Goal: Task Accomplishment & Management: Manage account settings

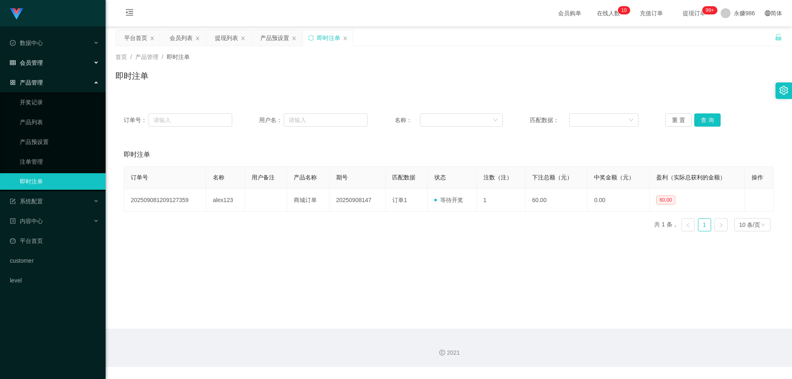
click at [52, 60] on div "会员管理" at bounding box center [53, 62] width 106 height 16
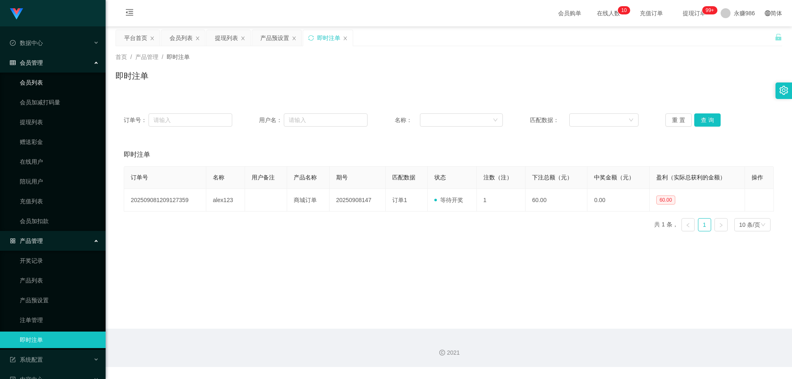
click at [37, 80] on link "会员列表" at bounding box center [59, 82] width 79 height 16
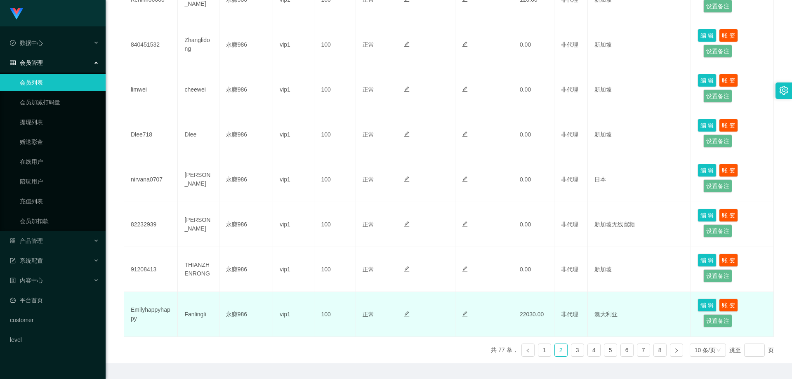
scroll to position [352, 0]
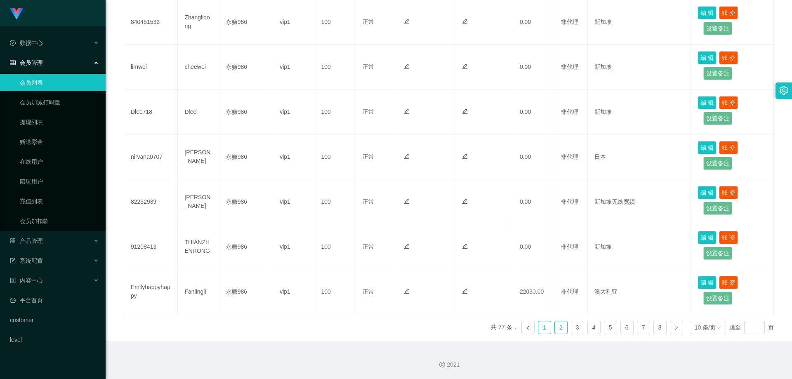
click at [538, 329] on link "1" at bounding box center [544, 327] width 12 height 12
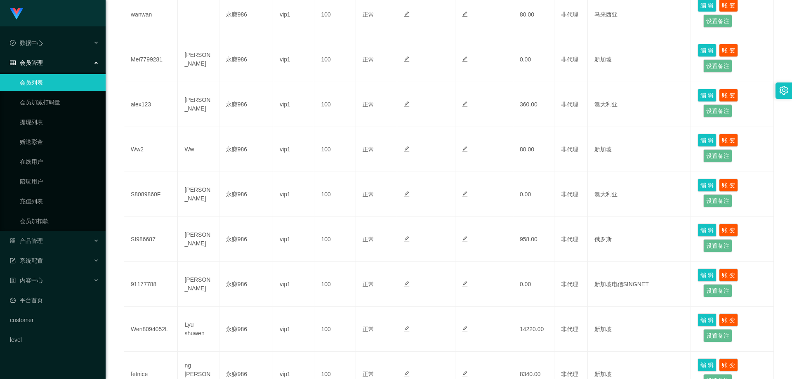
scroll to position [105, 0]
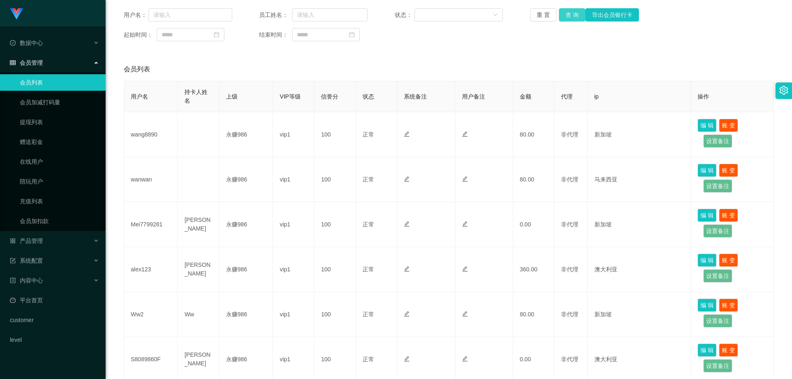
click at [568, 16] on button "查 询" at bounding box center [572, 14] width 26 height 13
click at [574, 14] on button "查 询" at bounding box center [572, 14] width 26 height 13
click at [56, 238] on div "产品管理" at bounding box center [53, 241] width 106 height 16
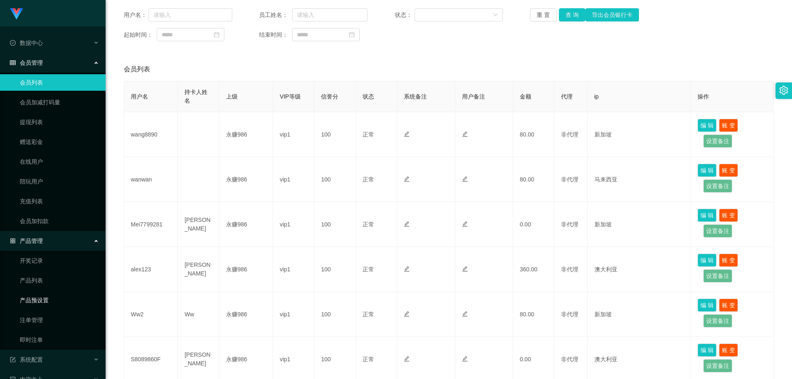
click at [49, 297] on link "产品预设置" at bounding box center [59, 300] width 79 height 16
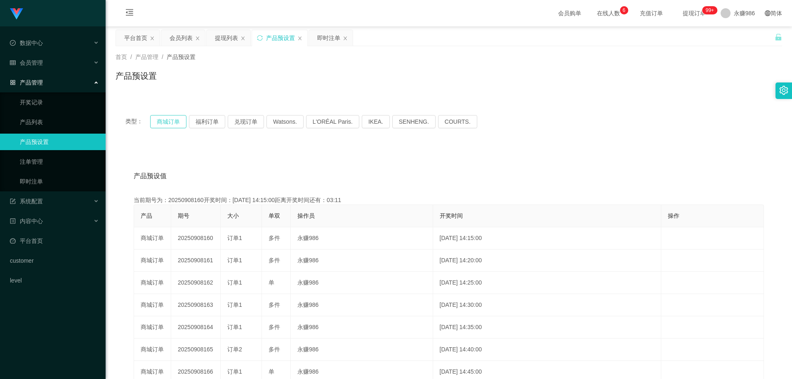
click at [178, 120] on button "商城订单" at bounding box center [168, 121] width 36 height 13
click at [202, 120] on button "福利订单" at bounding box center [207, 121] width 36 height 13
click at [176, 119] on button "商城订单" at bounding box center [168, 121] width 36 height 13
click at [206, 118] on button "福利订单" at bounding box center [207, 121] width 36 height 13
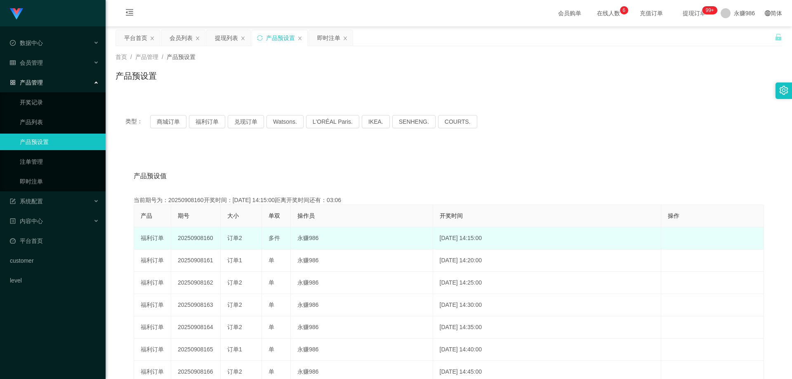
drag, startPoint x: 216, startPoint y: 239, endPoint x: 204, endPoint y: 239, distance: 12.0
click at [204, 239] on td "20250908160" at bounding box center [195, 238] width 49 height 22
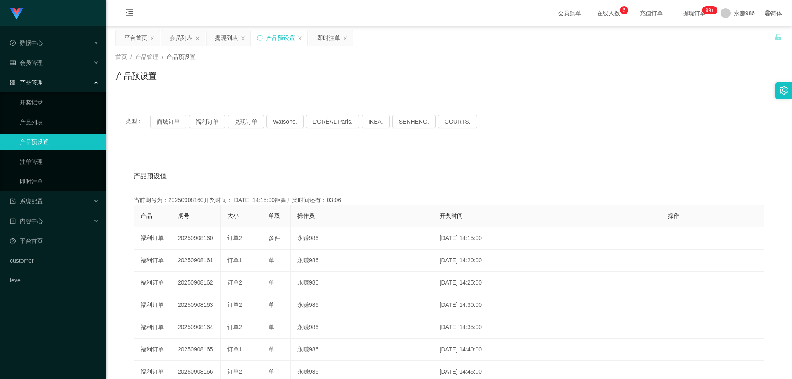
copy td "160"
click at [46, 65] on div "会员管理" at bounding box center [53, 62] width 106 height 16
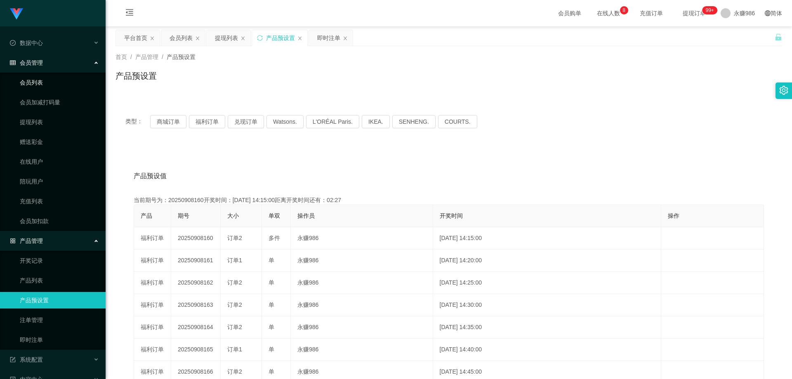
click at [46, 78] on link "会员列表" at bounding box center [59, 82] width 79 height 16
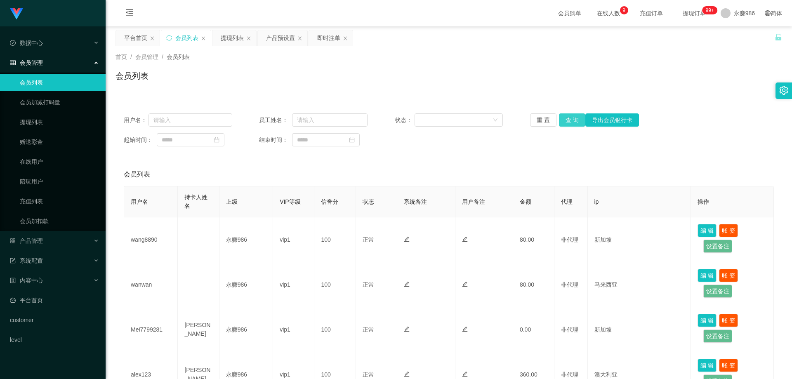
click at [571, 116] on button "查 询" at bounding box center [572, 119] width 26 height 13
click at [571, 116] on div "重 置 查 询 导出会员银行卡" at bounding box center [584, 119] width 108 height 13
click at [571, 116] on button "查 询" at bounding box center [572, 119] width 26 height 13
click at [571, 116] on div "重 置 查 询 导出会员银行卡" at bounding box center [584, 119] width 108 height 13
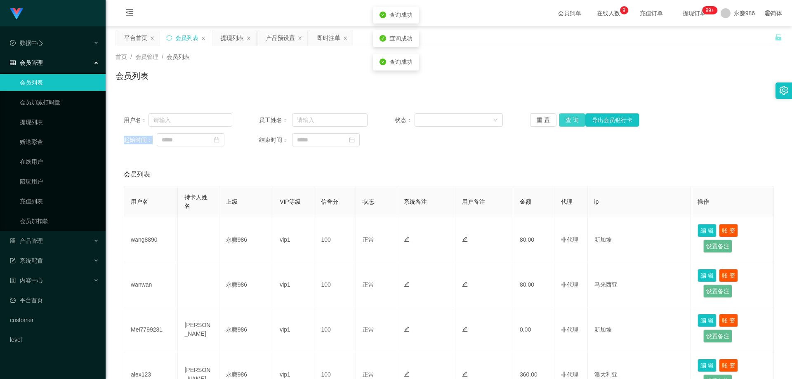
click at [571, 116] on button "查 询" at bounding box center [572, 119] width 26 height 13
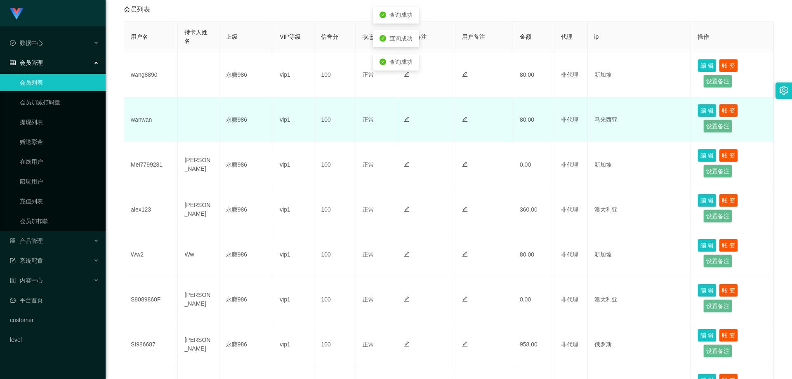
scroll to position [82, 0]
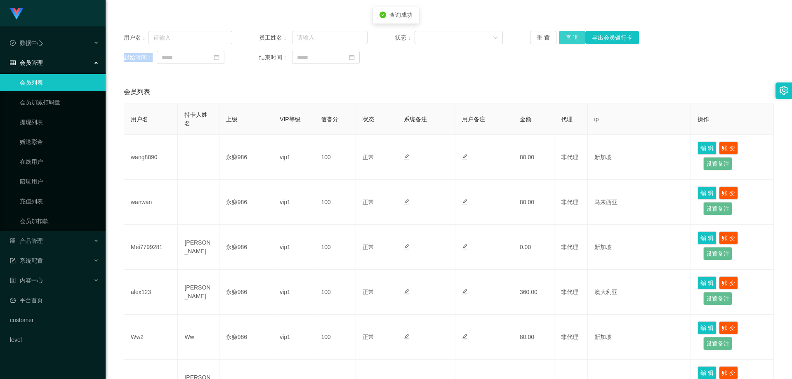
click at [563, 38] on button "查 询" at bounding box center [572, 37] width 26 height 13
click at [563, 38] on div "重 置 查 询 导出会员银行卡" at bounding box center [584, 37] width 108 height 13
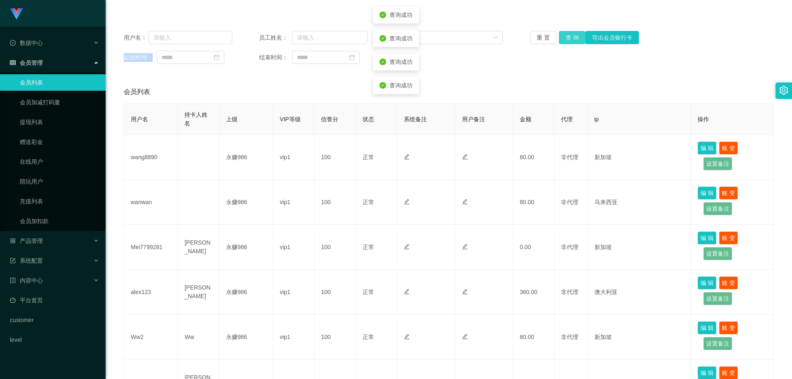
click at [563, 38] on button "查 询" at bounding box center [572, 37] width 26 height 13
click at [563, 38] on div "重 置 查 询 导出会员银行卡" at bounding box center [584, 37] width 108 height 13
click at [563, 38] on button "查 询" at bounding box center [572, 37] width 26 height 13
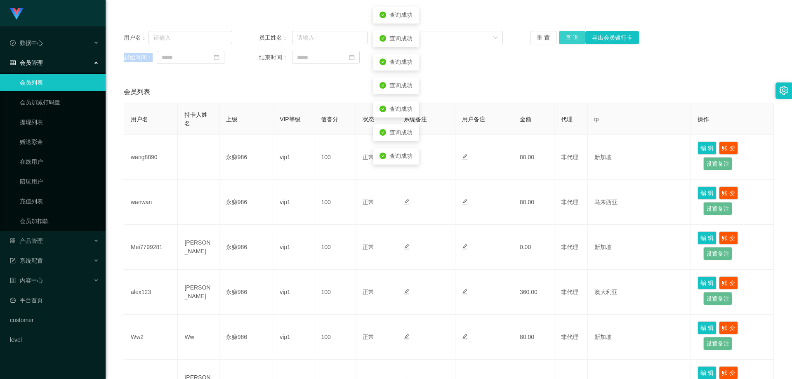
click at [563, 38] on button "查 询" at bounding box center [572, 37] width 26 height 13
click at [53, 219] on link "会员加扣款" at bounding box center [59, 221] width 79 height 16
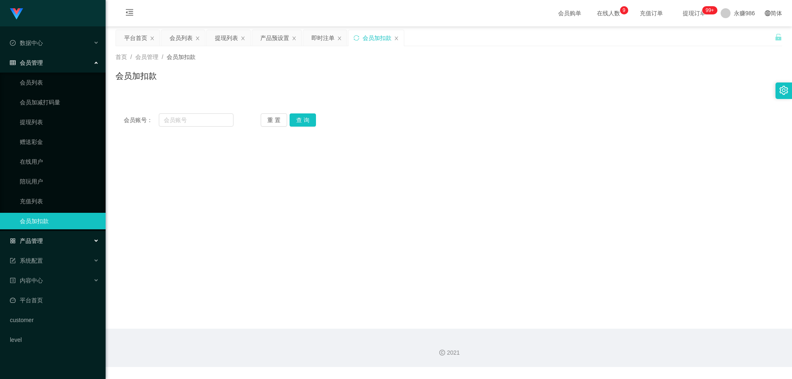
click at [54, 245] on div "产品管理" at bounding box center [53, 241] width 106 height 16
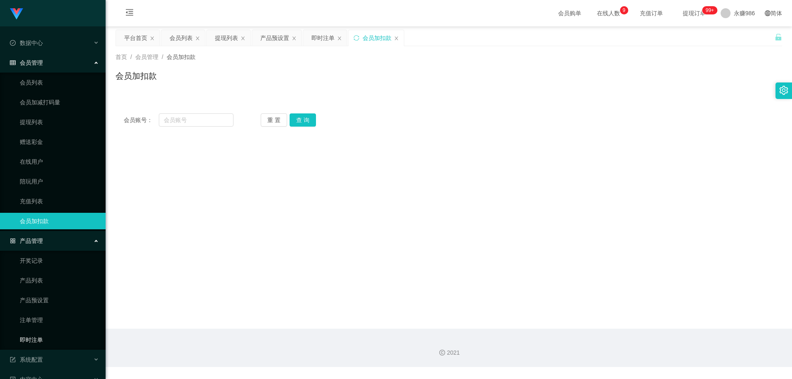
click at [48, 336] on link "即时注单" at bounding box center [59, 339] width 79 height 16
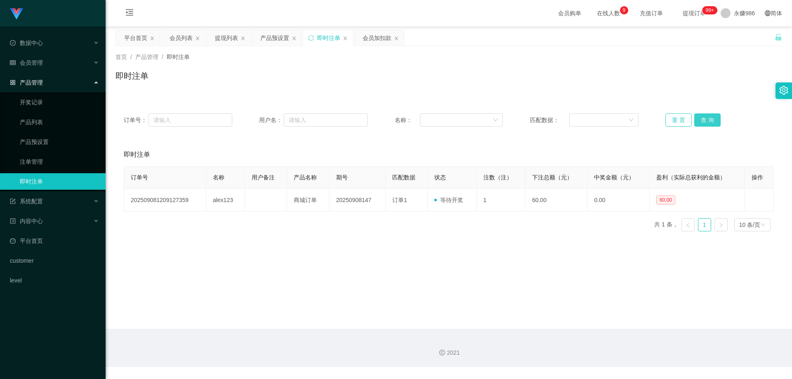
drag, startPoint x: 687, startPoint y: 115, endPoint x: 692, endPoint y: 115, distance: 4.9
click at [689, 115] on div "重 置 查 询" at bounding box center [719, 119] width 108 height 13
click at [701, 120] on button "查 询" at bounding box center [707, 119] width 26 height 13
click at [705, 121] on button "查 询" at bounding box center [707, 119] width 26 height 13
click at [701, 119] on button "查 询" at bounding box center [707, 119] width 26 height 13
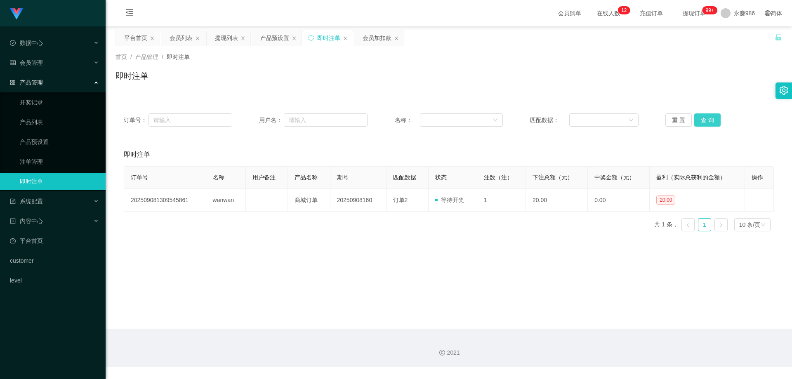
click at [695, 119] on button "查 询" at bounding box center [707, 119] width 26 height 13
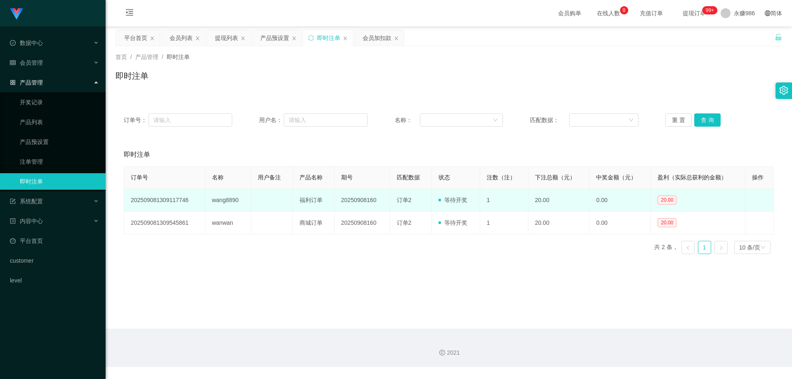
click at [305, 200] on td "福利订单" at bounding box center [314, 200] width 42 height 23
click at [229, 195] on td "wang8890" at bounding box center [228, 200] width 46 height 23
copy td "wang8890"
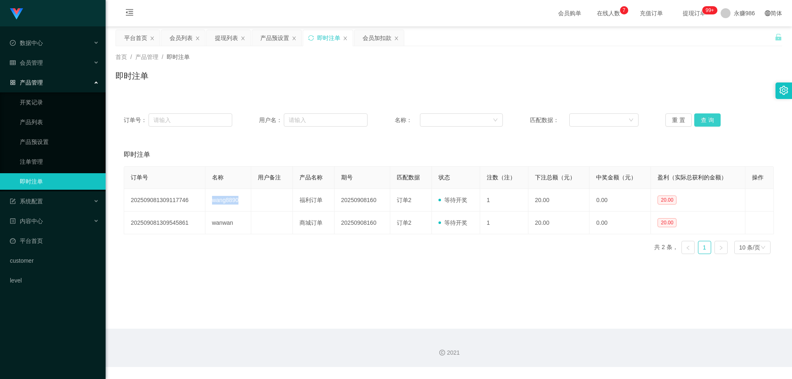
click at [700, 124] on button "查 询" at bounding box center [707, 119] width 26 height 13
click at [701, 122] on button "查 询" at bounding box center [707, 119] width 26 height 13
click at [710, 124] on button "查 询" at bounding box center [707, 119] width 26 height 13
click at [706, 119] on button "查 询" at bounding box center [707, 119] width 26 height 13
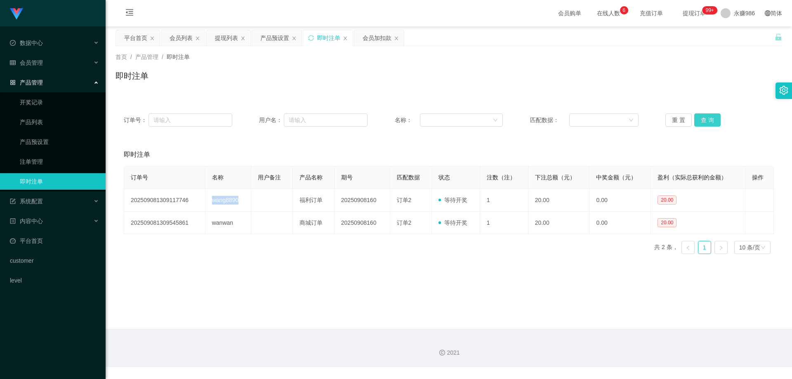
click at [706, 119] on button "查 询" at bounding box center [707, 119] width 26 height 13
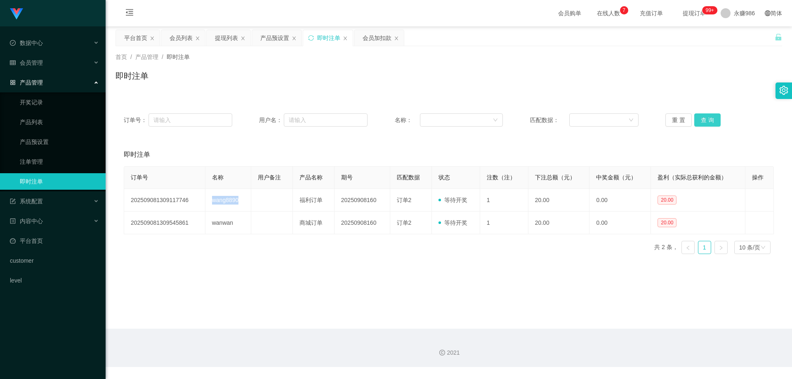
click at [706, 119] on button "查 询" at bounding box center [707, 119] width 26 height 13
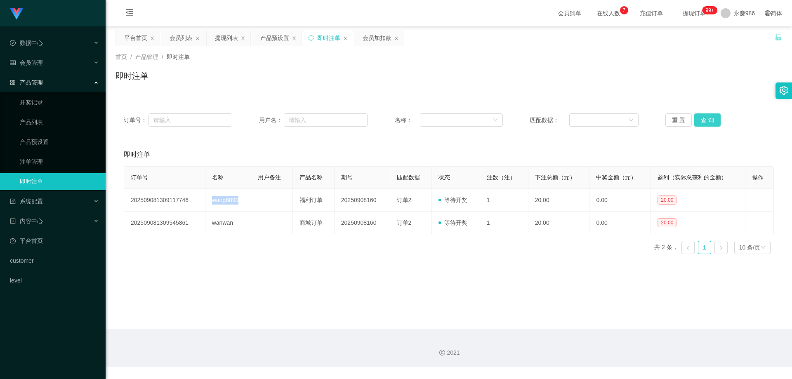
click at [706, 119] on button "查 询" at bounding box center [707, 119] width 26 height 13
drag, startPoint x: 143, startPoint y: 285, endPoint x: 199, endPoint y: 259, distance: 61.6
click at [143, 285] on main "关闭左侧 关闭右侧 关闭其它 刷新页面 平台首页 会员列表 提现列表 产品预设置 即时注单 会员加扣款 首页 / 产品管理 / 即时注单 / 即时注单 订单号…" at bounding box center [449, 177] width 686 height 302
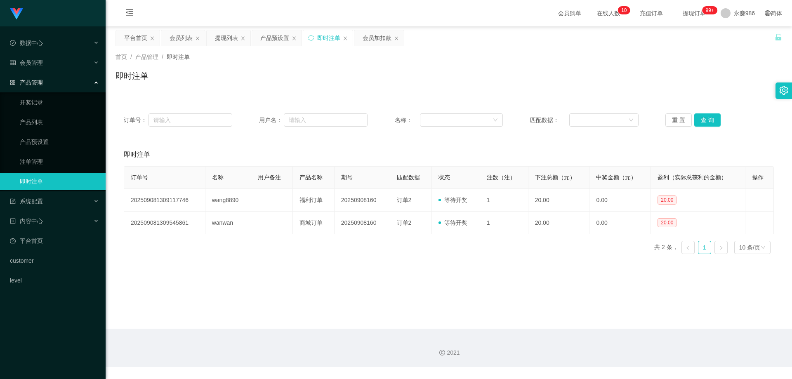
click at [723, 113] on div "订单号： 用户名： 名称： 匹配数据： 重 置 查 询" at bounding box center [448, 120] width 666 height 30
click at [709, 119] on button "查 询" at bounding box center [707, 119] width 26 height 13
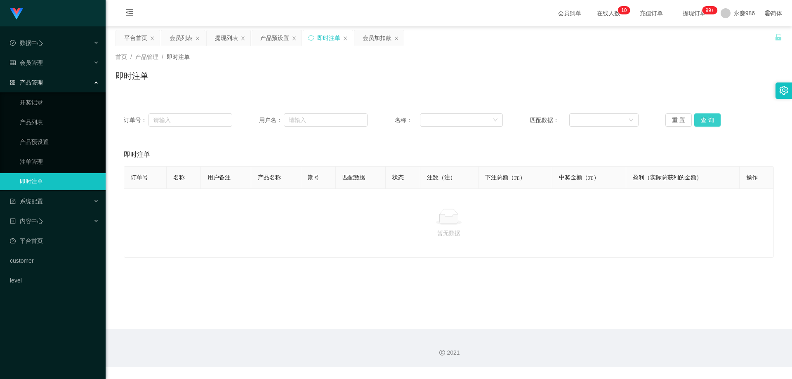
click at [707, 120] on button "查 询" at bounding box center [707, 119] width 26 height 13
click at [62, 49] on div "数据中心" at bounding box center [53, 43] width 106 height 16
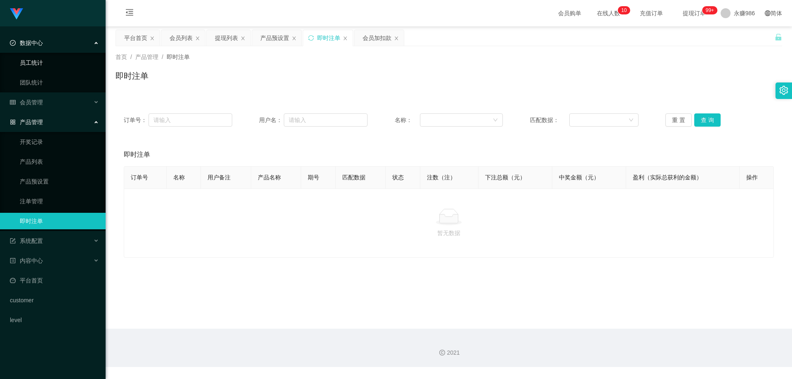
click at [53, 59] on link "员工统计" at bounding box center [59, 62] width 79 height 16
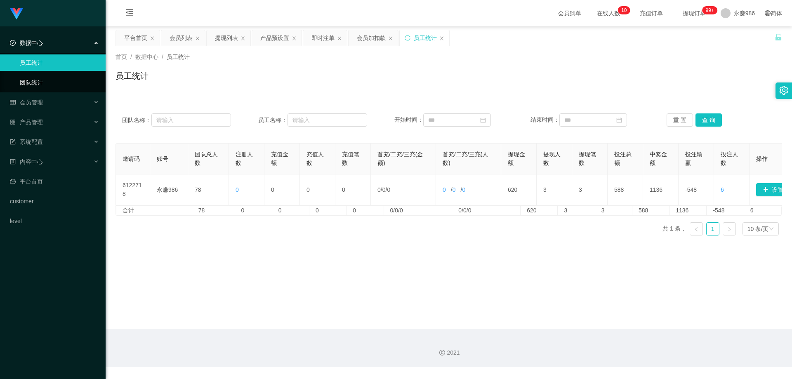
click at [50, 80] on link "团队统计" at bounding box center [59, 82] width 79 height 16
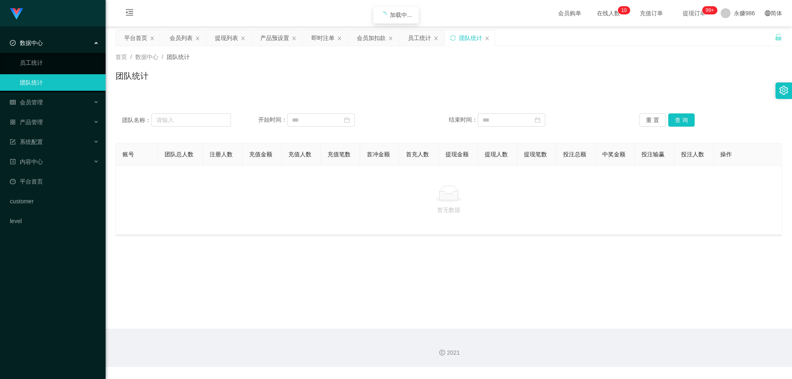
click at [50, 94] on ul "数据中心 员工统计 团队统计 会员管理 会员列表 会员加减打码量 提现列表 赠送彩金 在线用户 陪玩用户 充值列表 会员加扣款 产品管理 开奖记录 产品列表 …" at bounding box center [53, 131] width 106 height 211
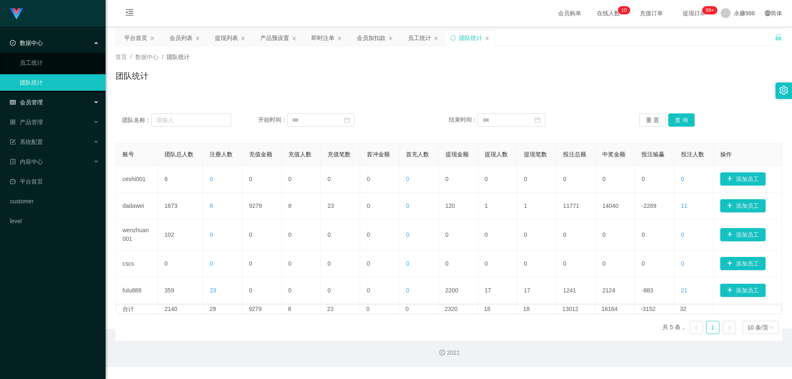
click at [50, 97] on div "会员管理" at bounding box center [53, 102] width 106 height 16
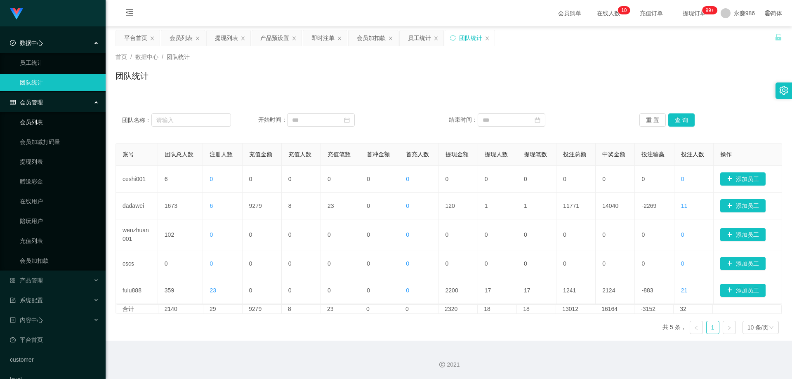
click at [35, 117] on link "会员列表" at bounding box center [59, 122] width 79 height 16
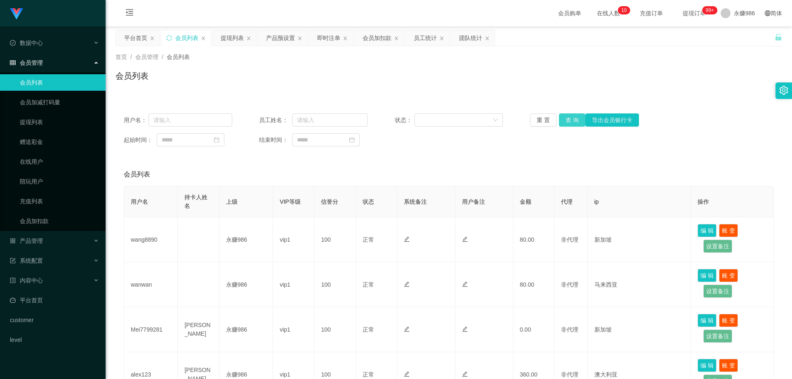
click at [563, 117] on button "查 询" at bounding box center [572, 119] width 26 height 13
click at [571, 120] on button "查 询" at bounding box center [572, 119] width 26 height 13
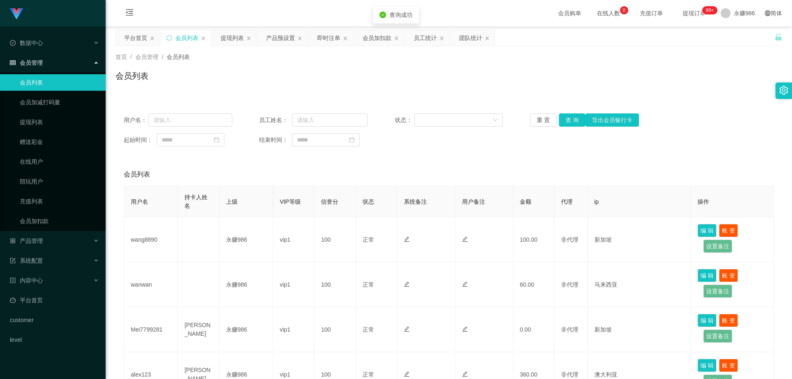
click at [43, 81] on link "会员列表" at bounding box center [59, 82] width 79 height 16
click at [49, 70] on div "会员管理" at bounding box center [53, 62] width 106 height 16
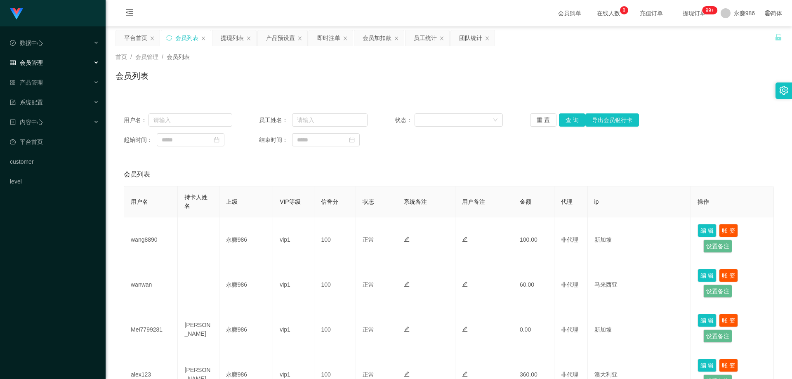
click at [46, 70] on div "会员管理" at bounding box center [53, 62] width 106 height 16
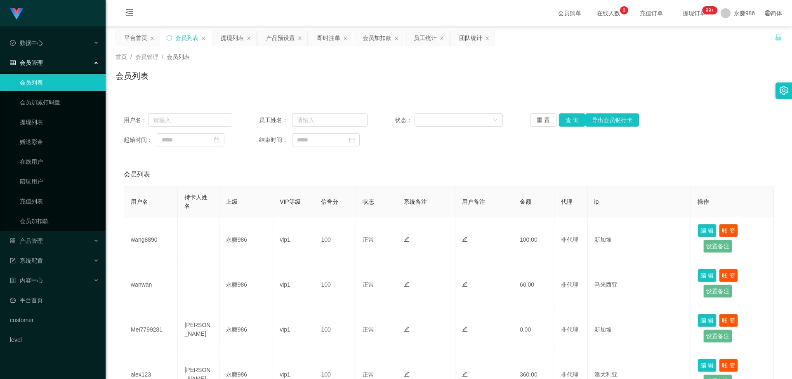
click at [42, 70] on div "会员管理" at bounding box center [53, 62] width 106 height 16
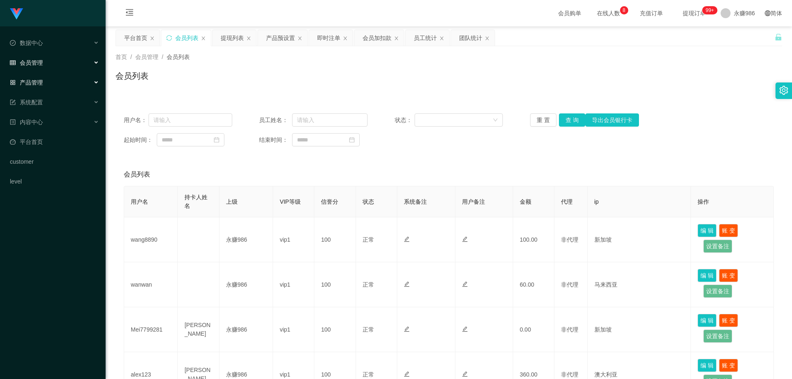
click at [51, 84] on div "产品管理" at bounding box center [53, 82] width 106 height 16
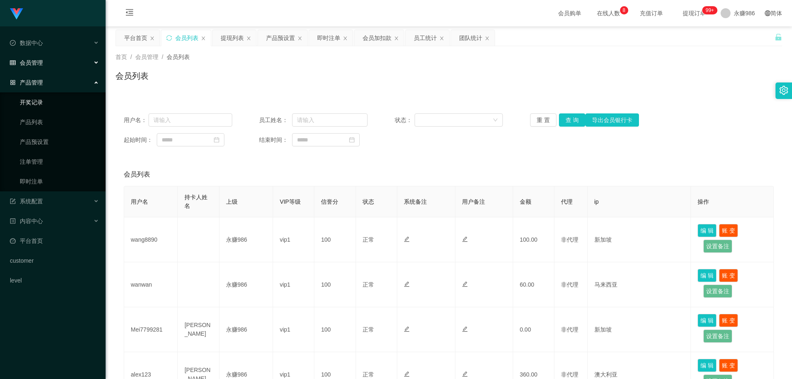
click at [42, 105] on link "开奖记录" at bounding box center [59, 102] width 79 height 16
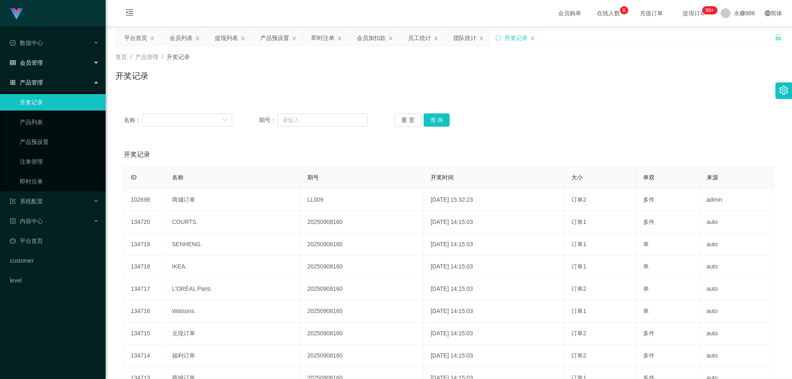
click at [60, 67] on div "会员管理" at bounding box center [53, 62] width 106 height 16
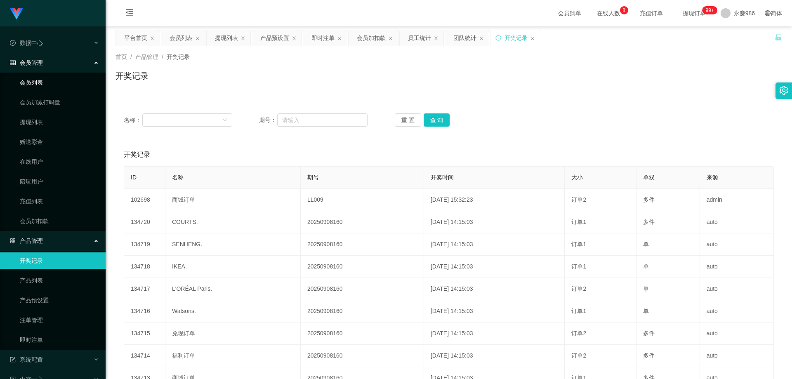
click at [39, 90] on link "会员列表" at bounding box center [59, 82] width 79 height 16
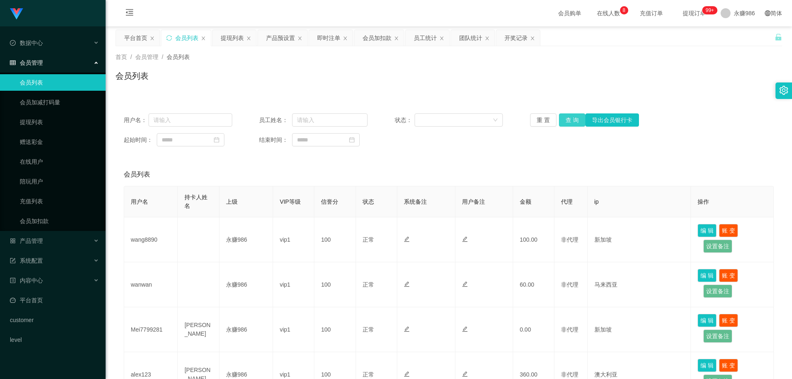
click at [561, 123] on button "查 询" at bounding box center [572, 119] width 26 height 13
click at [60, 242] on div "产品管理" at bounding box center [53, 241] width 106 height 16
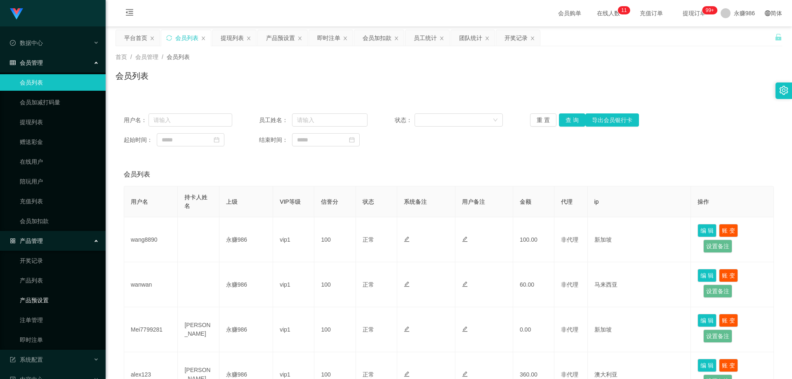
click at [50, 297] on link "产品预设置" at bounding box center [59, 300] width 79 height 16
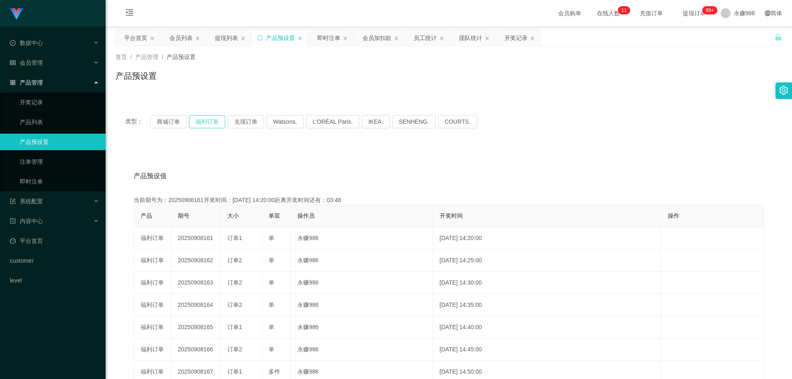
click at [214, 119] on button "福利订单" at bounding box center [207, 121] width 36 height 13
click at [36, 190] on ul "开奖记录 产品列表 产品预设置 注单管理 即时注单" at bounding box center [53, 141] width 106 height 99
click at [40, 181] on link "即时注单" at bounding box center [59, 181] width 79 height 16
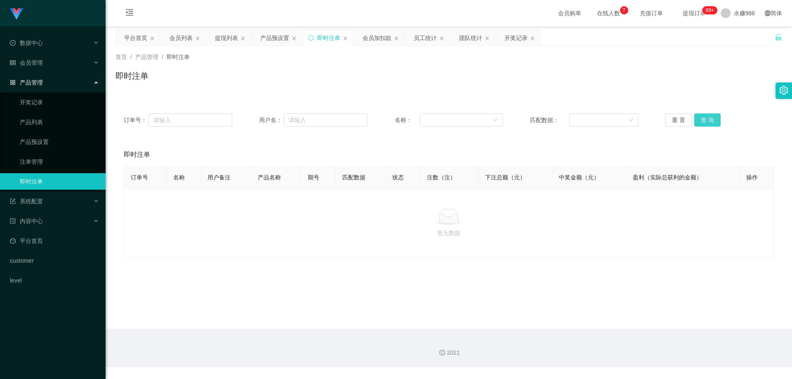
click at [699, 121] on button "查 询" at bounding box center [707, 119] width 26 height 13
click at [43, 159] on link "注单管理" at bounding box center [59, 161] width 79 height 16
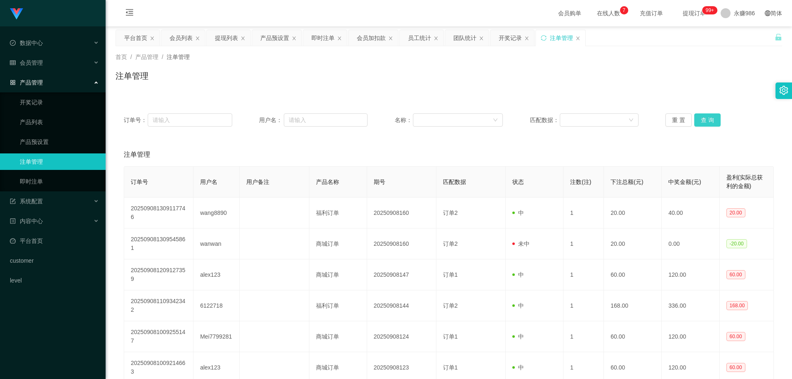
click at [704, 120] on button "查 询" at bounding box center [707, 119] width 26 height 13
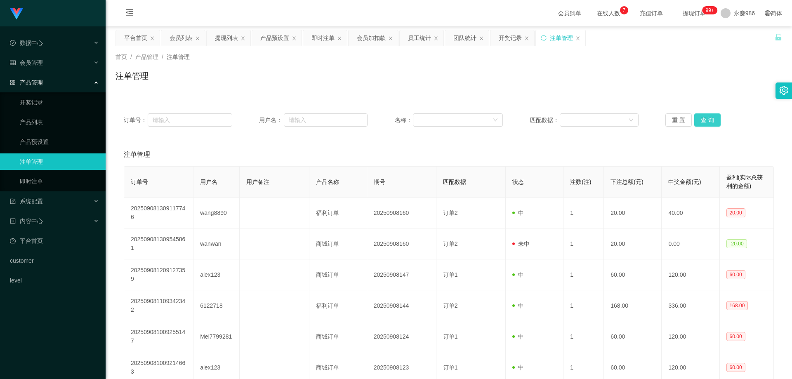
click at [704, 120] on button "查 询" at bounding box center [707, 119] width 26 height 13
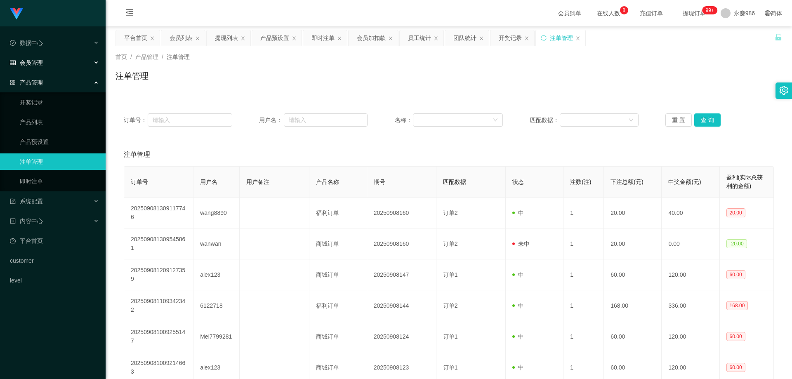
click at [49, 60] on div "会员管理" at bounding box center [53, 62] width 106 height 16
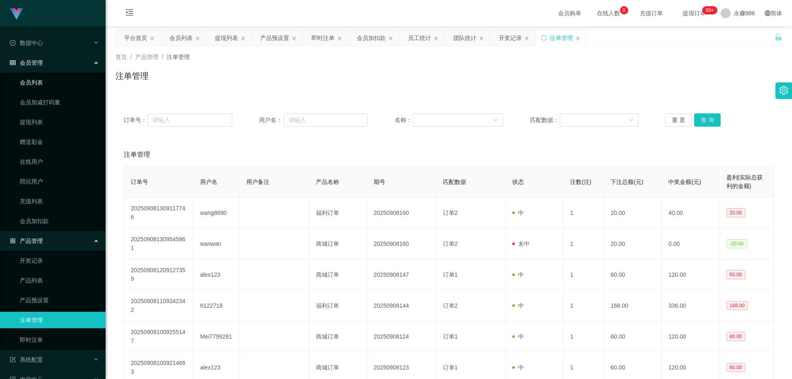
click at [43, 83] on link "会员列表" at bounding box center [59, 82] width 79 height 16
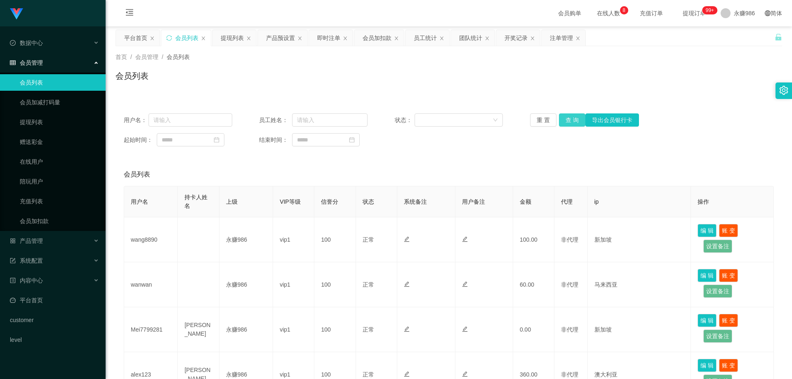
click at [570, 122] on button "查 询" at bounding box center [572, 119] width 26 height 13
click at [40, 166] on link "在线用户" at bounding box center [59, 161] width 79 height 16
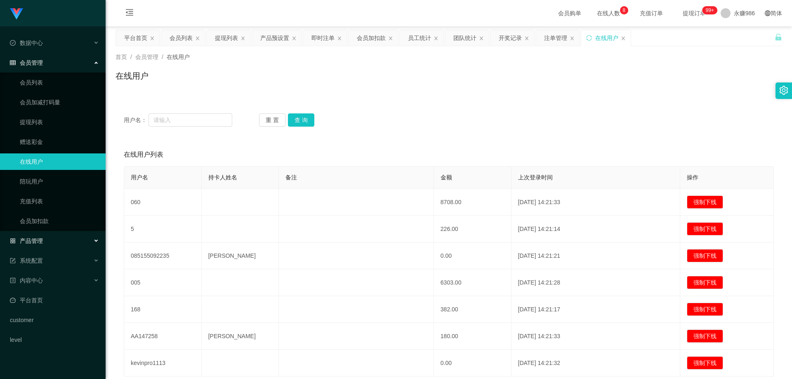
click at [43, 240] on div "产品管理" at bounding box center [53, 241] width 106 height 16
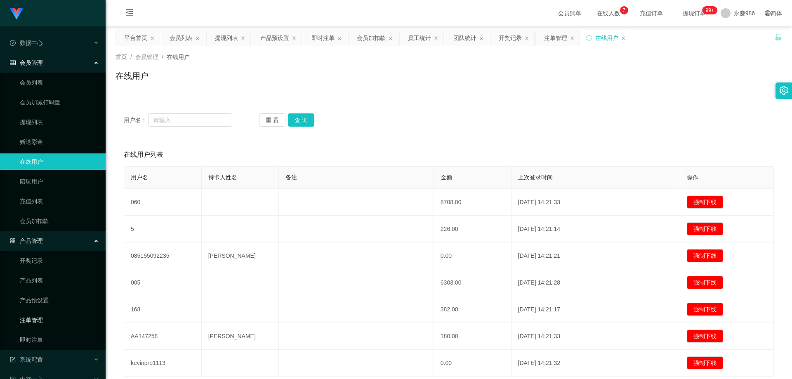
click at [35, 323] on link "注单管理" at bounding box center [59, 320] width 79 height 16
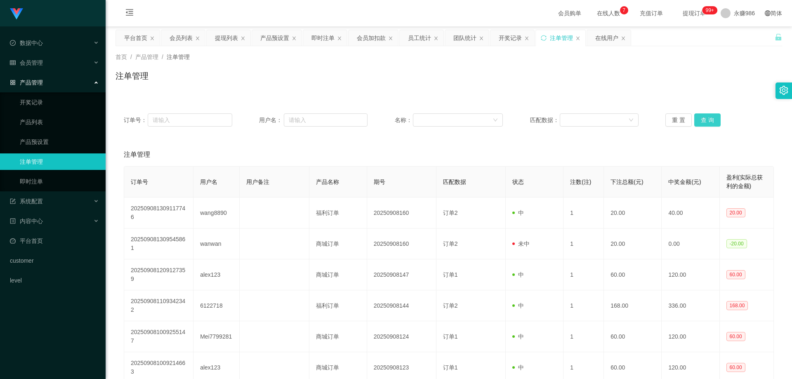
click at [704, 120] on button "查 询" at bounding box center [707, 119] width 26 height 13
click at [723, 16] on span at bounding box center [725, 13] width 10 height 10
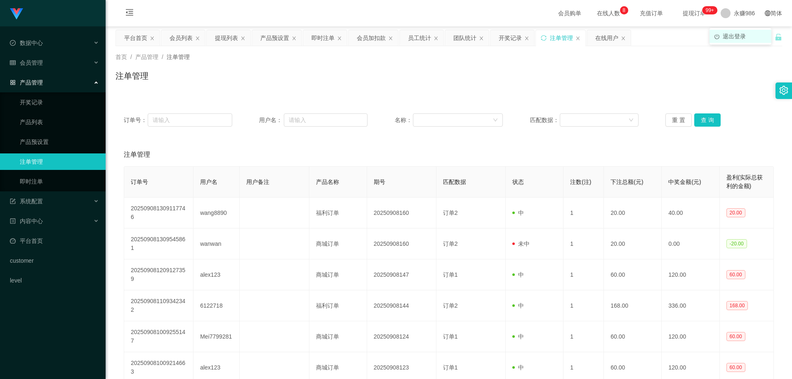
click at [728, 36] on span "退出登录" at bounding box center [733, 36] width 23 height 7
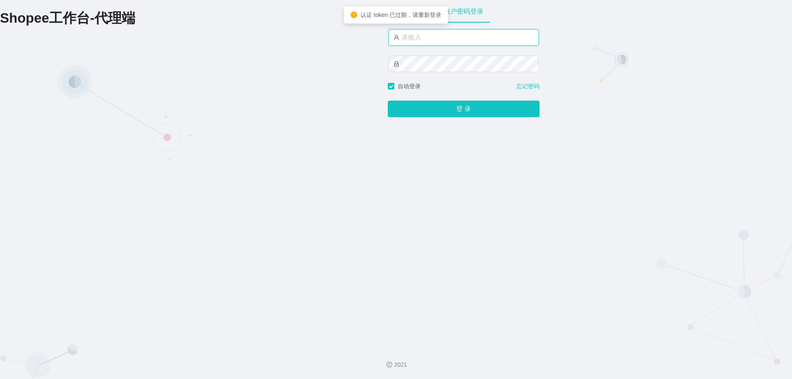
click at [421, 38] on input "text" at bounding box center [463, 37] width 150 height 16
type input "永赚981"
click at [388, 101] on button "登 录" at bounding box center [464, 109] width 152 height 16
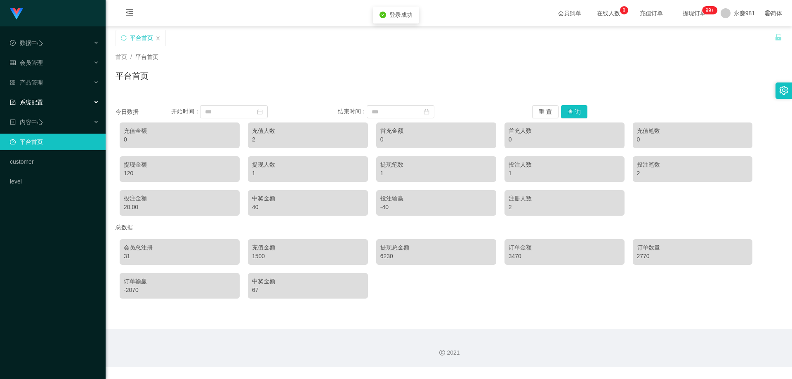
click at [41, 99] on span "系统配置" at bounding box center [26, 102] width 33 height 7
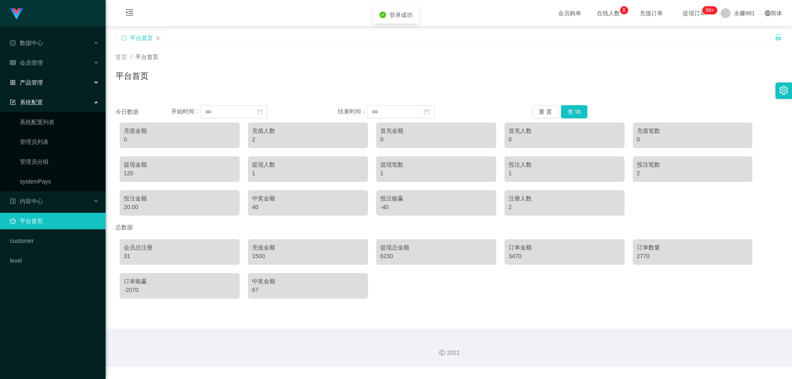
click at [48, 86] on div "产品管理" at bounding box center [53, 82] width 106 height 16
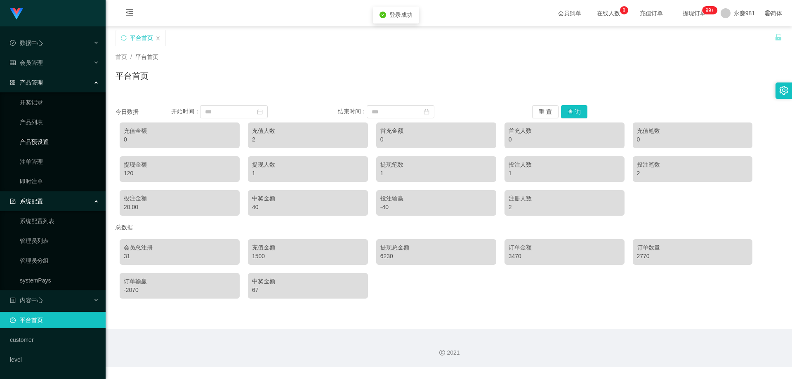
click at [47, 143] on link "产品预设置" at bounding box center [59, 142] width 79 height 16
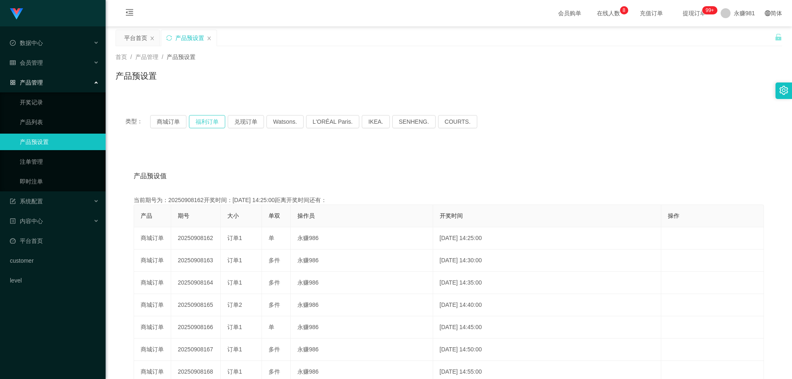
click at [205, 121] on button "福利订单" at bounding box center [207, 121] width 36 height 13
click at [40, 161] on link "注单管理" at bounding box center [59, 161] width 79 height 16
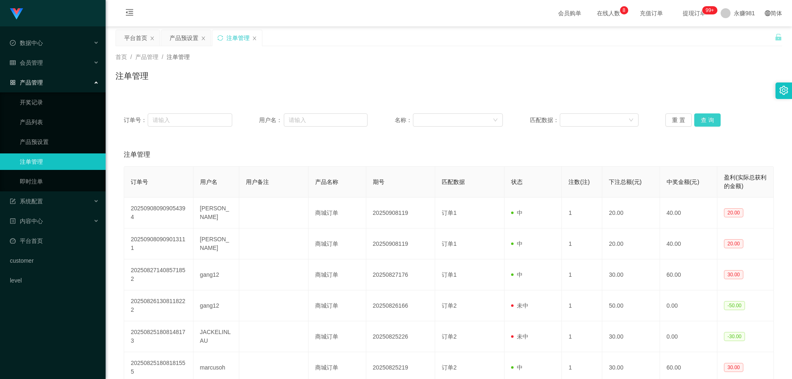
click at [702, 116] on button "查 询" at bounding box center [707, 119] width 26 height 13
click at [51, 66] on div "会员管理" at bounding box center [53, 62] width 106 height 16
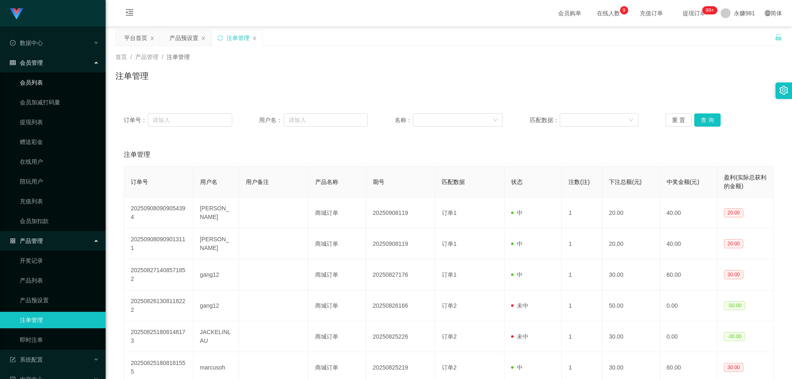
click at [41, 82] on link "会员列表" at bounding box center [59, 82] width 79 height 16
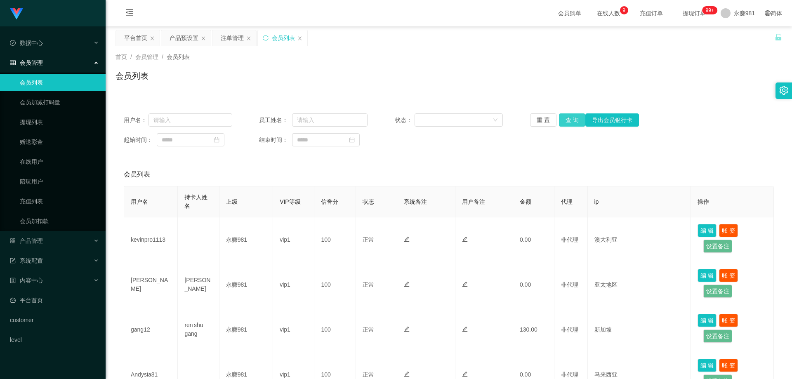
click at [563, 116] on button "查 询" at bounding box center [572, 119] width 26 height 13
click at [563, 116] on div "重 置 查 询 导出会员银行卡" at bounding box center [584, 119] width 108 height 13
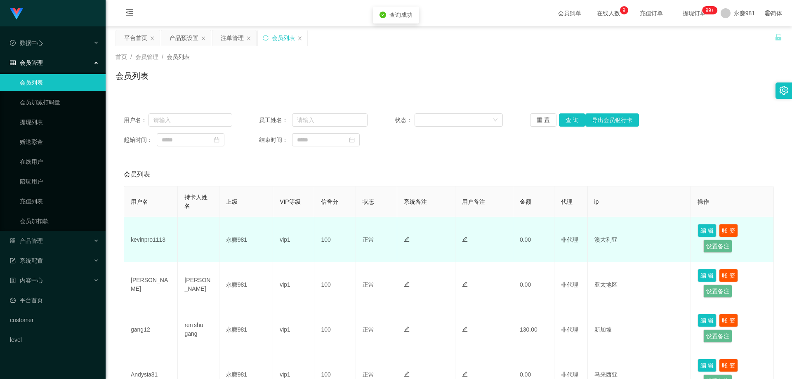
click at [147, 236] on td "kevinpro1113" at bounding box center [151, 239] width 54 height 45
copy td "kevinpro1113"
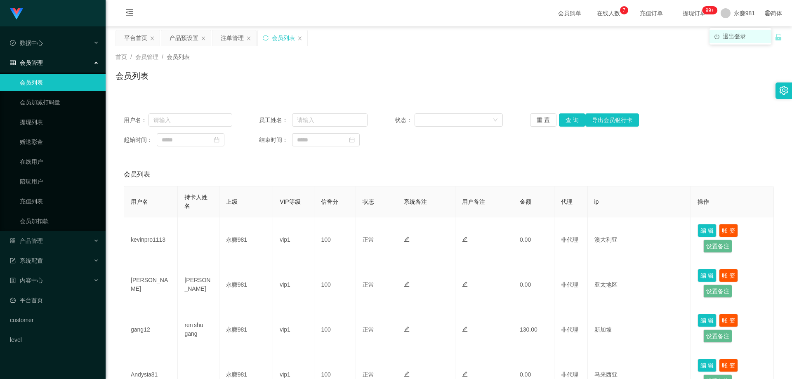
click at [733, 35] on span "退出登录" at bounding box center [733, 36] width 23 height 7
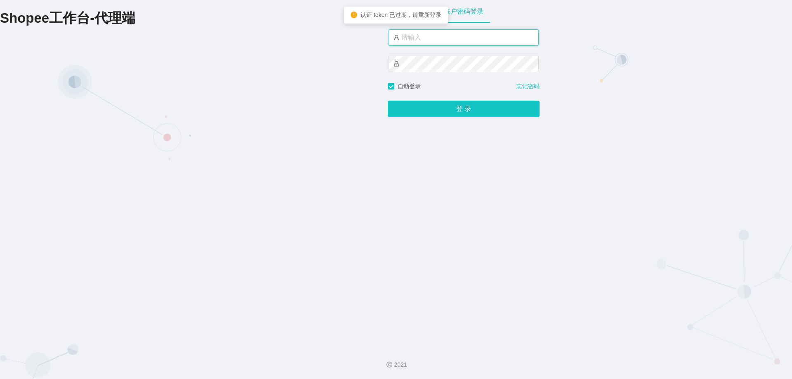
click at [444, 38] on input "text" at bounding box center [463, 37] width 150 height 16
type input "永赚986"
click at [388, 101] on button "登 录" at bounding box center [464, 109] width 152 height 16
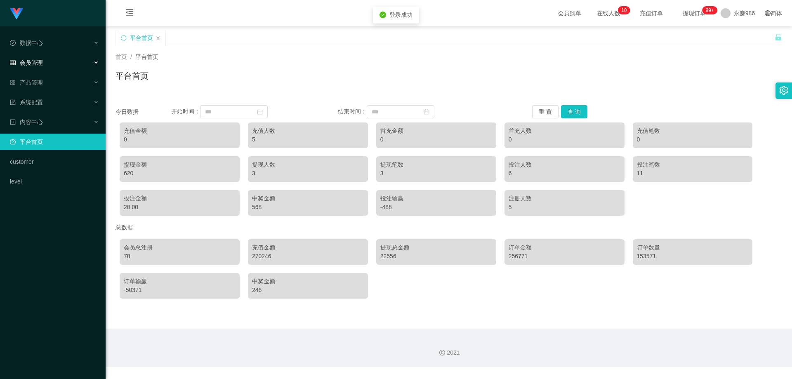
click at [53, 68] on div "会员管理" at bounding box center [53, 62] width 106 height 16
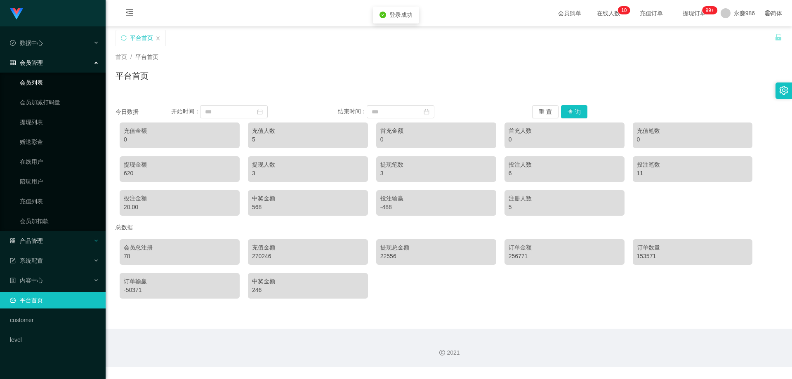
click at [49, 82] on link "会员列表" at bounding box center [59, 82] width 79 height 16
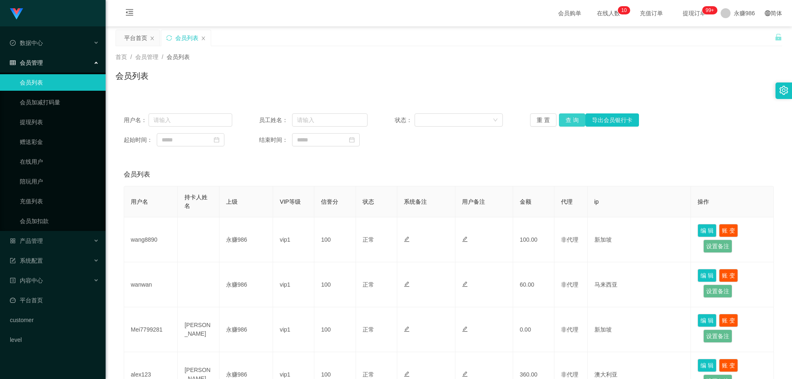
click at [568, 120] on button "查 询" at bounding box center [572, 119] width 26 height 13
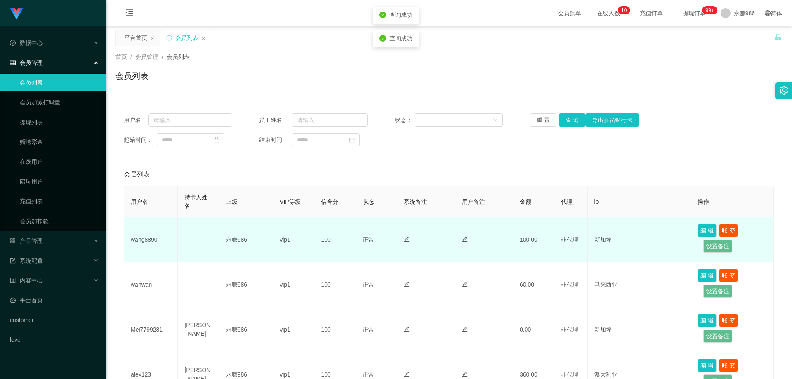
click at [150, 241] on td "wang8890" at bounding box center [151, 239] width 54 height 45
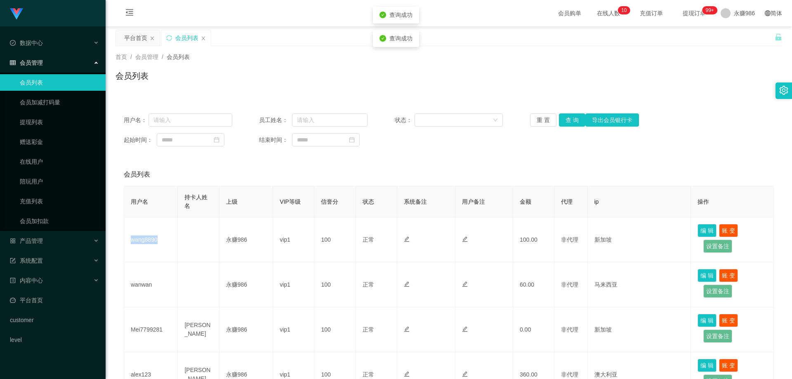
copy td "wang8890"
click at [41, 207] on link "充值列表" at bounding box center [59, 201] width 79 height 16
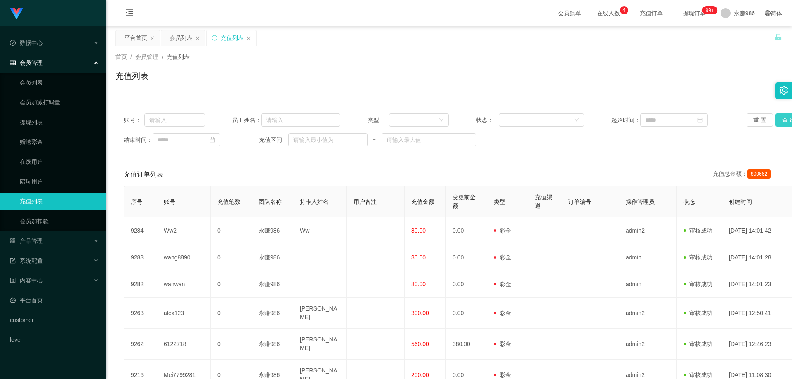
click at [775, 122] on button "查 询" at bounding box center [788, 119] width 26 height 13
click at [55, 82] on link "会员列表" at bounding box center [59, 82] width 79 height 16
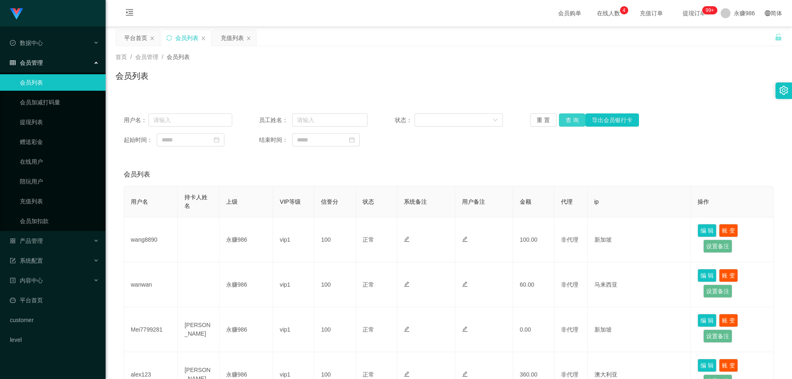
click at [559, 122] on button "查 询" at bounding box center [572, 119] width 26 height 13
click at [738, 18] on span "永赚986" at bounding box center [743, 13] width 21 height 26
click at [736, 31] on li "退出登录" at bounding box center [740, 36] width 62 height 13
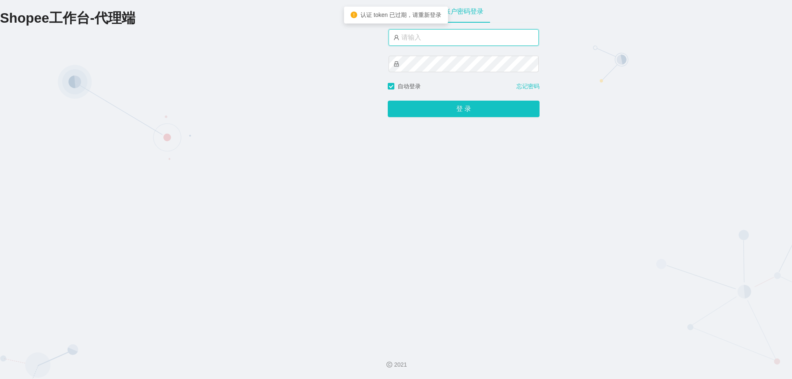
click at [431, 37] on input "text" at bounding box center [463, 37] width 150 height 16
drag, startPoint x: 441, startPoint y: 40, endPoint x: 422, endPoint y: 41, distance: 18.6
click at [422, 41] on input "text" at bounding box center [463, 37] width 150 height 16
drag, startPoint x: 426, startPoint y: 40, endPoint x: 420, endPoint y: 38, distance: 5.5
click at [420, 38] on input "永赚986" at bounding box center [463, 38] width 150 height 16
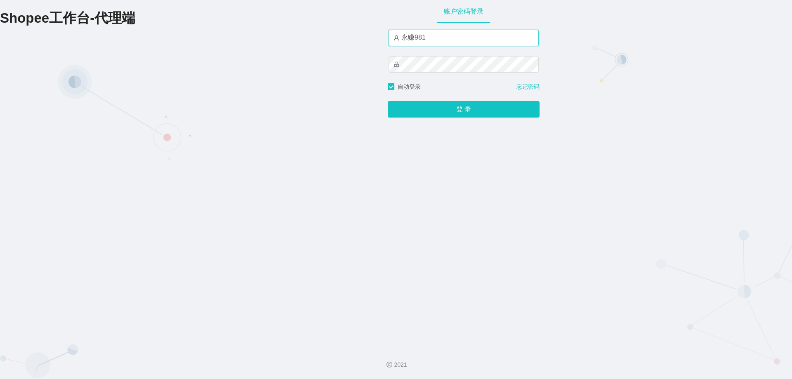
type input "永赚981"
click at [388, 101] on button "登 录" at bounding box center [464, 109] width 152 height 16
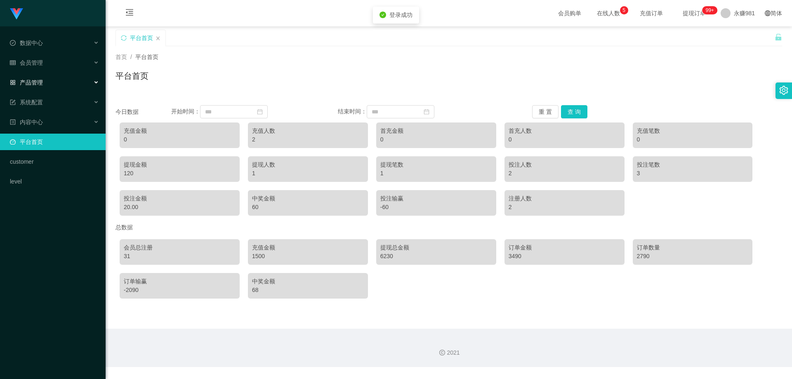
click at [52, 80] on div "产品管理" at bounding box center [53, 82] width 106 height 16
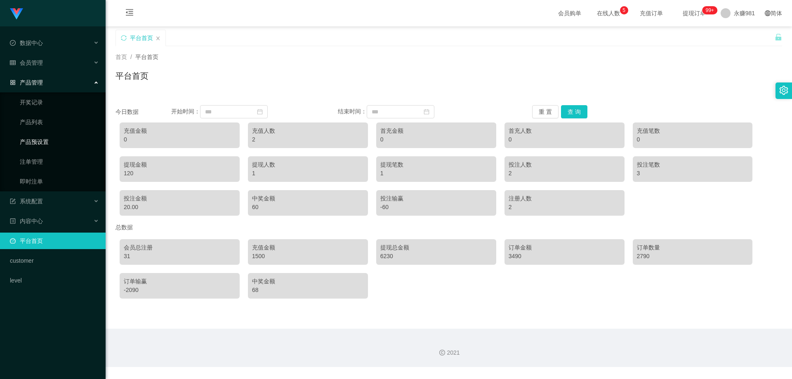
click at [51, 145] on link "产品预设置" at bounding box center [59, 142] width 79 height 16
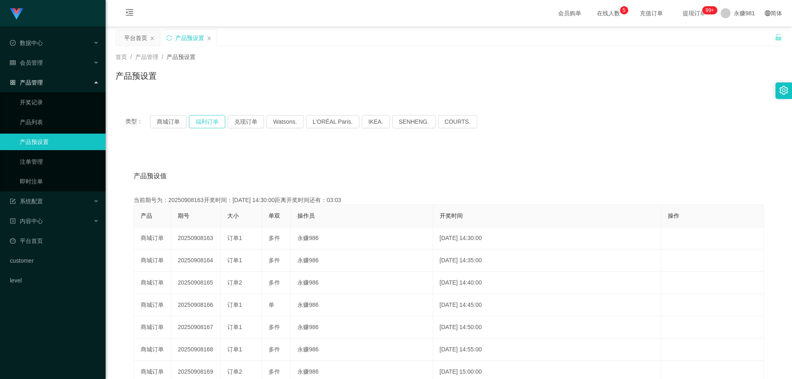
click at [203, 119] on button "福利订单" at bounding box center [207, 121] width 36 height 13
click at [170, 118] on button "商城订单" at bounding box center [168, 121] width 36 height 13
click at [64, 155] on link "注单管理" at bounding box center [59, 161] width 79 height 16
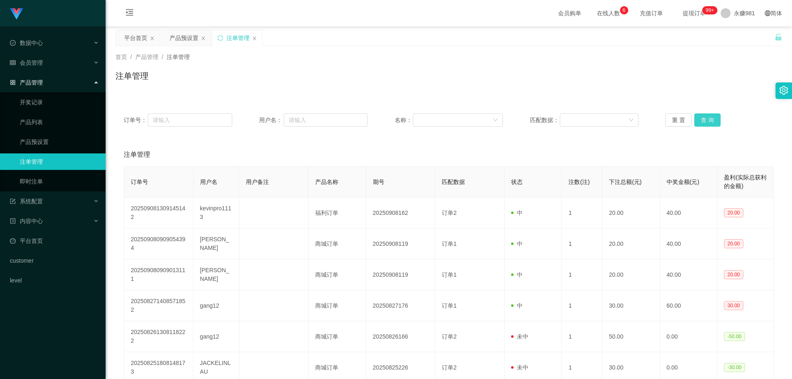
click at [694, 118] on button "查 询" at bounding box center [707, 119] width 26 height 13
click at [698, 118] on button "查 询" at bounding box center [707, 119] width 26 height 13
click at [698, 118] on div "重 置 查 询" at bounding box center [719, 119] width 108 height 13
click at [698, 118] on button "查 询" at bounding box center [707, 119] width 26 height 13
click at [698, 118] on div "重 置 查 询" at bounding box center [719, 119] width 108 height 13
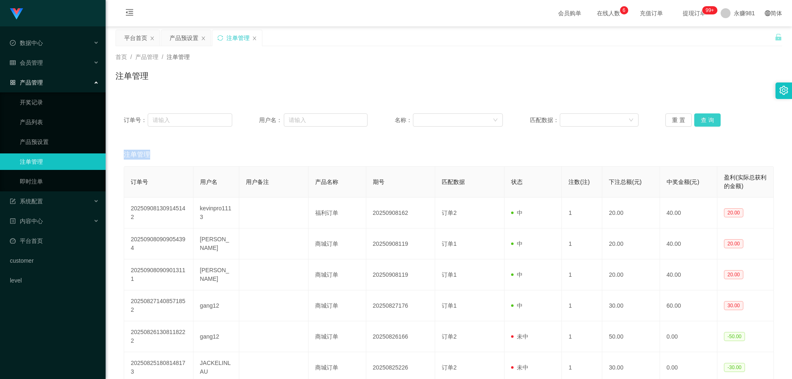
click at [698, 118] on button "查 询" at bounding box center [707, 119] width 26 height 13
click at [698, 118] on div "重 置 查 询" at bounding box center [719, 119] width 108 height 13
click at [698, 118] on button "查 询" at bounding box center [707, 119] width 26 height 13
click at [698, 118] on div "重 置 查 询" at bounding box center [719, 119] width 108 height 13
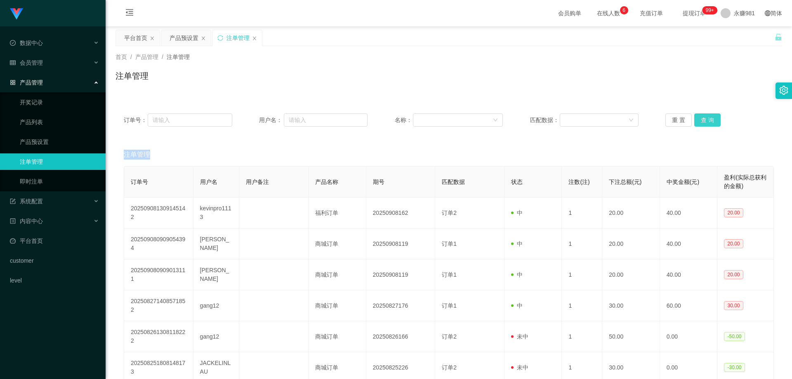
click at [698, 118] on button "查 询" at bounding box center [707, 119] width 26 height 13
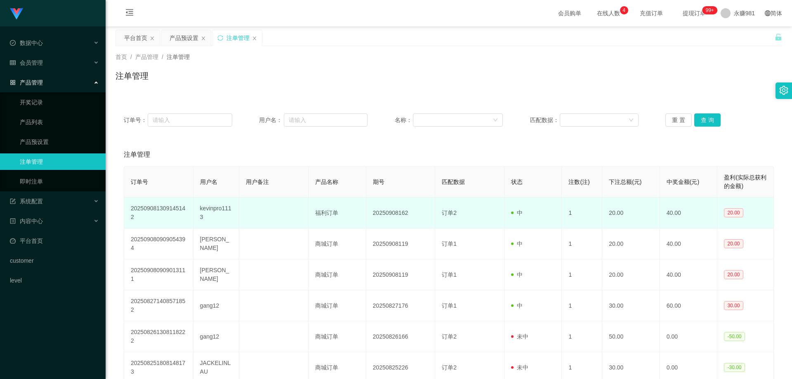
click at [197, 210] on td "kevinpro1113" at bounding box center [216, 212] width 46 height 31
click at [208, 209] on td "kevinpro1113" at bounding box center [216, 212] width 46 height 31
copy td "kevinpro1113"
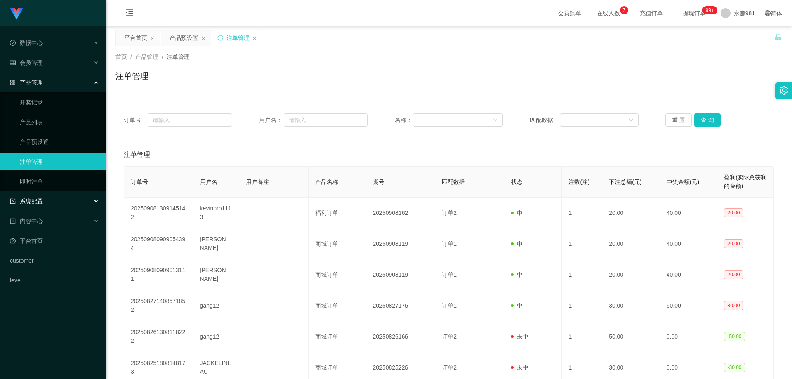
click at [61, 200] on div "系统配置" at bounding box center [53, 201] width 106 height 16
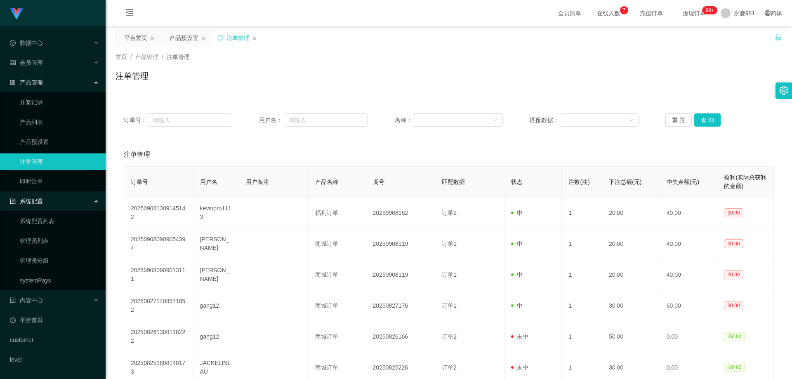
click at [55, 310] on ul "数据中心 会员管理 产品管理 开奖记录 产品列表 产品预设置 注单管理 即时注单 系统配置 系统配置列表 管理员列表 管理员分组 systemPays 内容中…" at bounding box center [53, 201] width 106 height 350
click at [46, 88] on div "产品管理" at bounding box center [53, 82] width 106 height 16
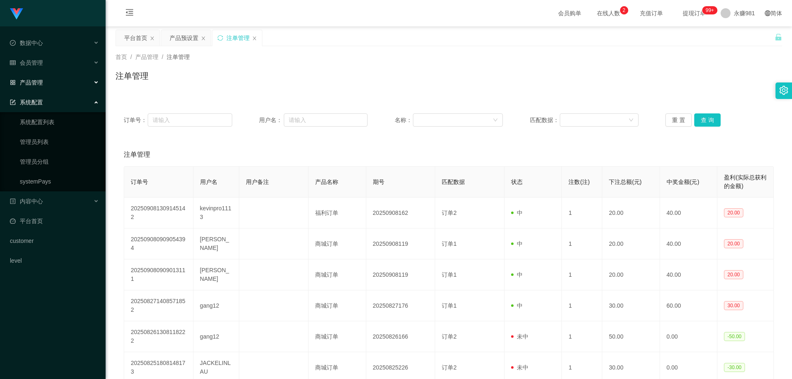
click at [46, 88] on div "产品管理" at bounding box center [53, 82] width 106 height 16
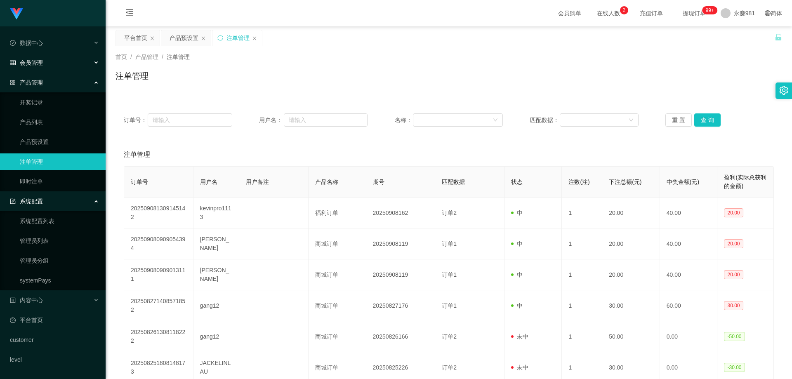
click at [59, 56] on div "会员管理" at bounding box center [53, 62] width 106 height 16
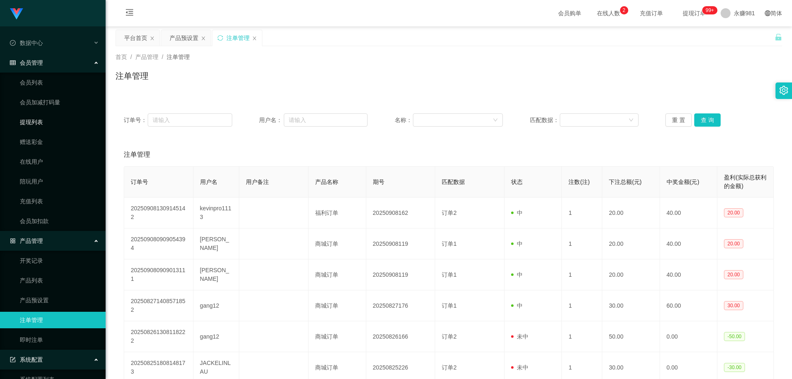
click at [43, 126] on link "提现列表" at bounding box center [59, 122] width 79 height 16
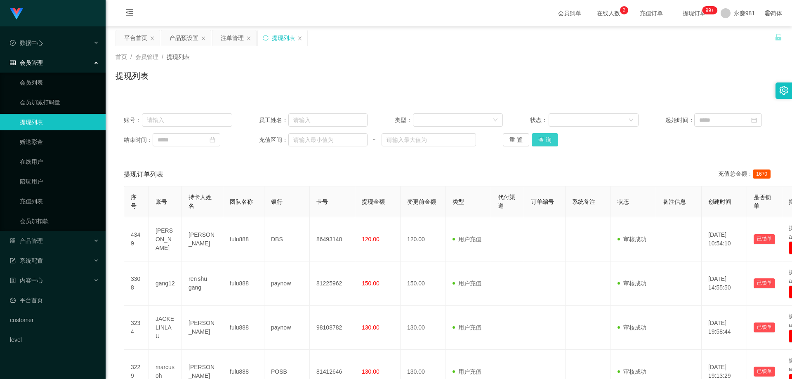
click at [544, 140] on button "查 询" at bounding box center [544, 139] width 26 height 13
click at [544, 140] on div "重 置 查 询" at bounding box center [557, 139] width 108 height 13
click at [43, 82] on link "会员列表" at bounding box center [59, 82] width 79 height 16
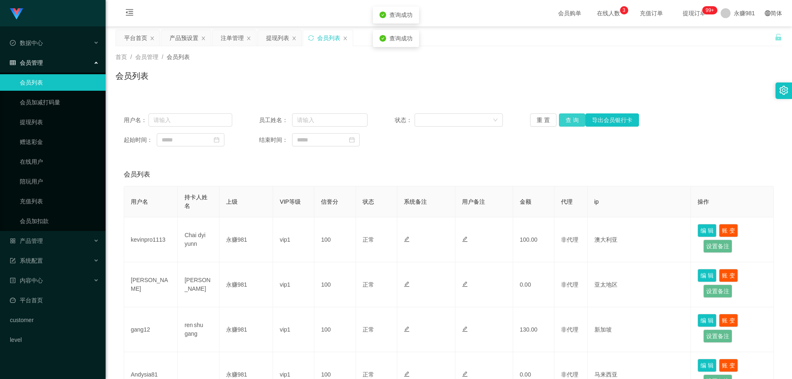
click at [561, 121] on button "查 询" at bounding box center [572, 119] width 26 height 13
click at [561, 121] on div "重 置 查 询 导出会员银行卡" at bounding box center [584, 119] width 108 height 13
click at [561, 121] on button "查 询" at bounding box center [572, 119] width 26 height 13
click at [561, 121] on div "重 置 查 询 导出会员银行卡" at bounding box center [584, 119] width 108 height 13
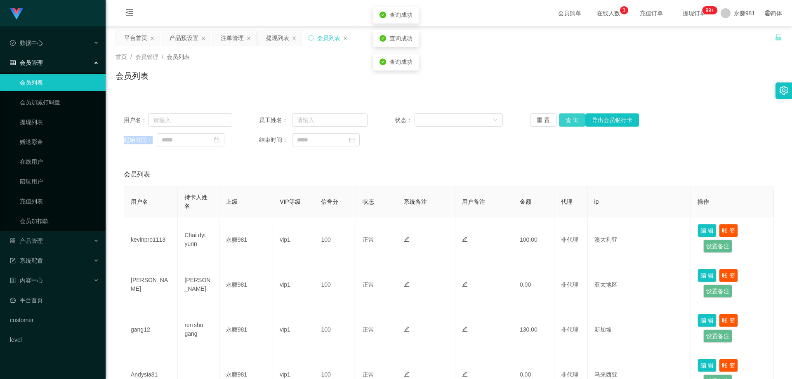
click at [561, 121] on button "查 询" at bounding box center [572, 119] width 26 height 13
click at [561, 121] on button "查 询" at bounding box center [576, 119] width 35 height 13
click at [561, 121] on div "重 置 查 询 导出会员银行卡" at bounding box center [584, 119] width 108 height 13
click at [571, 121] on button "查 询" at bounding box center [572, 119] width 26 height 13
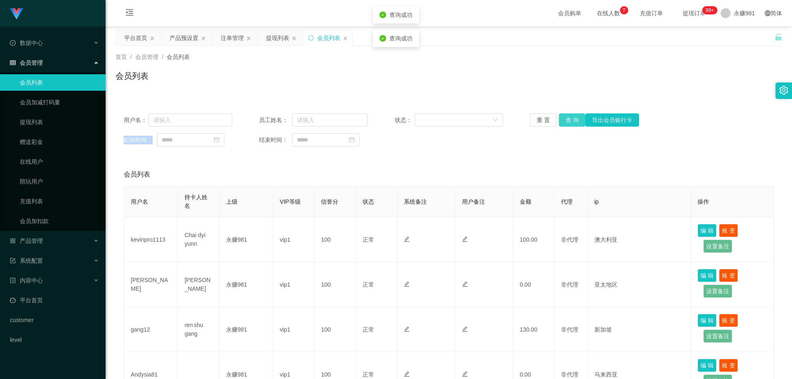
click at [571, 121] on button "查 询" at bounding box center [572, 119] width 26 height 13
click at [571, 121] on div "重 置 查 询 导出会员银行卡" at bounding box center [584, 119] width 108 height 13
click at [571, 121] on button "查 询" at bounding box center [572, 119] width 26 height 13
click at [571, 121] on div "重 置 查 询 导出会员银行卡" at bounding box center [584, 119] width 108 height 13
click at [571, 121] on button "查 询" at bounding box center [572, 119] width 26 height 13
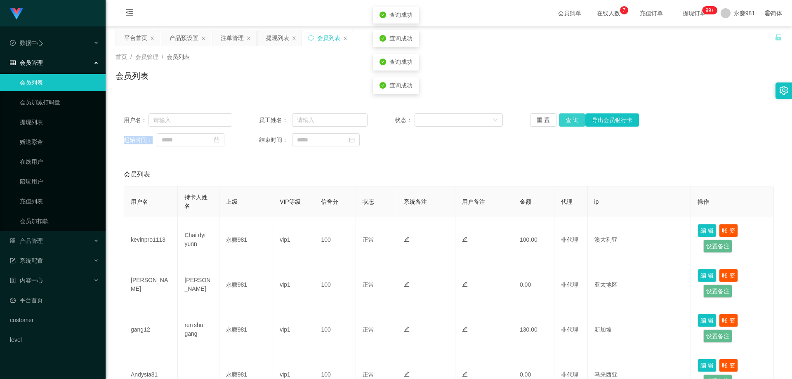
click at [571, 121] on div "重 置 查 询 导出会员银行卡" at bounding box center [584, 119] width 108 height 13
click at [571, 121] on button "查 询" at bounding box center [572, 119] width 26 height 13
click at [575, 116] on button "查 询" at bounding box center [572, 119] width 26 height 13
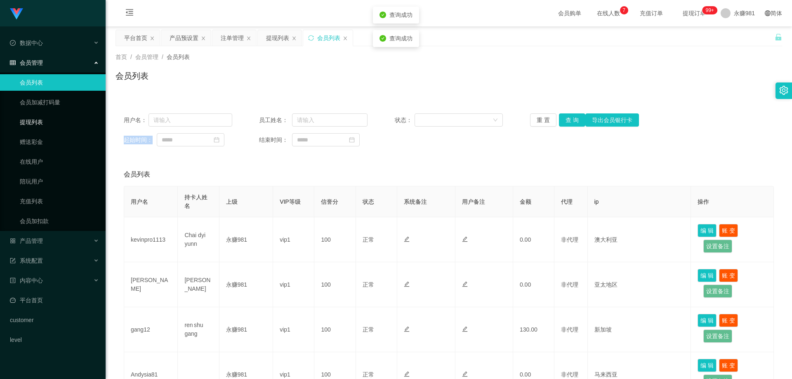
click at [44, 117] on link "提现列表" at bounding box center [59, 122] width 79 height 16
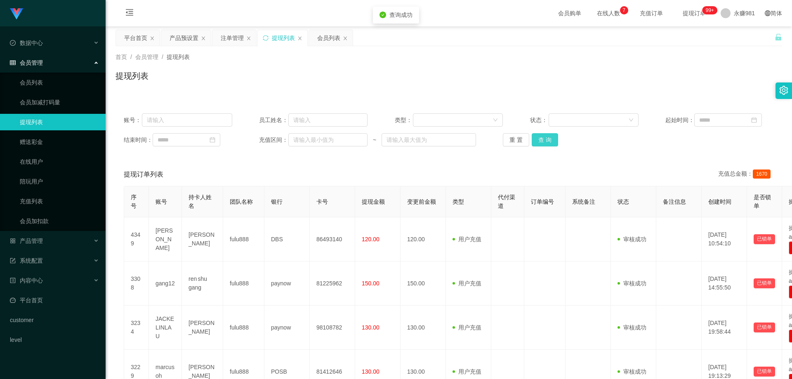
click at [540, 140] on button "查 询" at bounding box center [544, 139] width 26 height 13
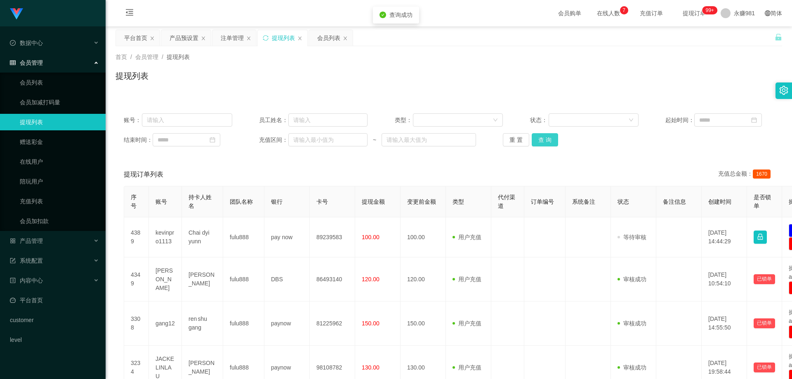
click at [540, 140] on button "查 询" at bounding box center [544, 139] width 26 height 13
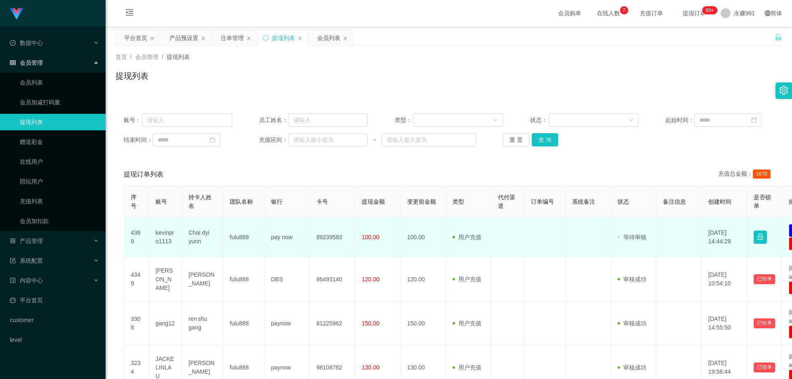
click at [165, 234] on td "kevinpro1113" at bounding box center [165, 237] width 33 height 40
